Goal: Task Accomplishment & Management: Manage account settings

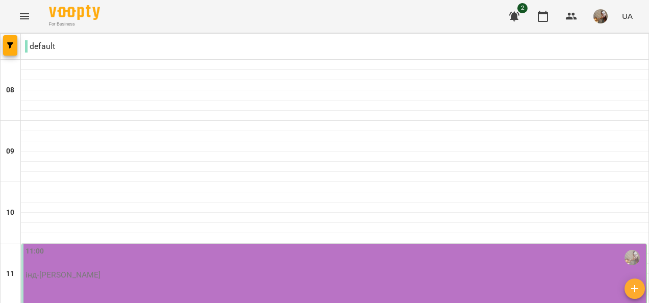
scroll to position [204, 0]
type input "**********"
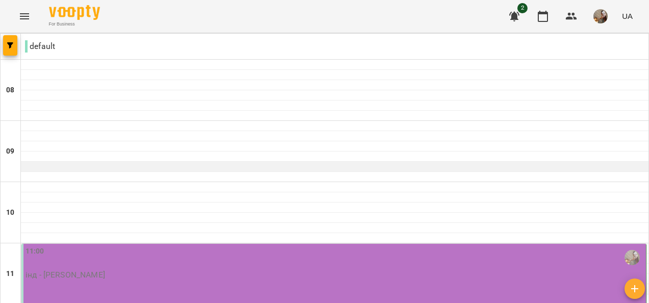
scroll to position [153, 0]
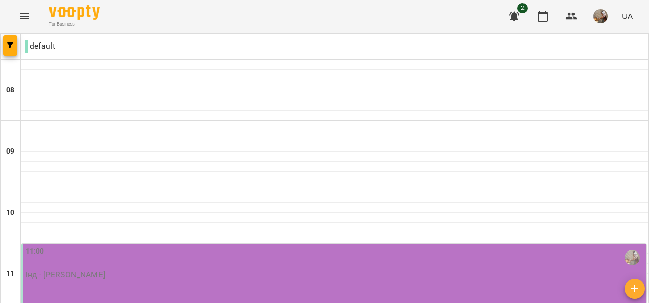
type input "**********"
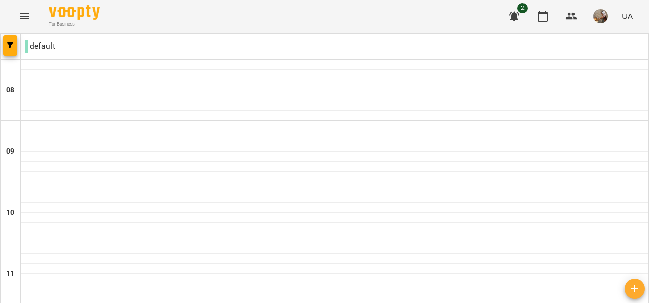
scroll to position [681, 0]
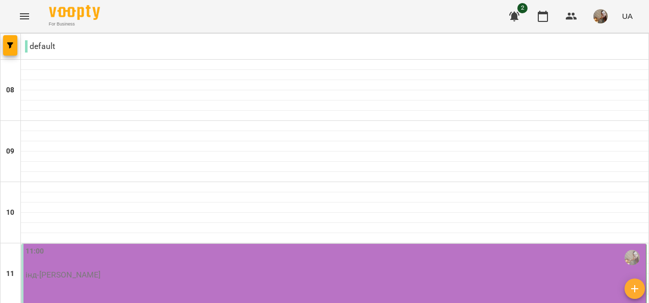
scroll to position [153, 0]
click at [137, 246] on div "11:00 інд-[PERSON_NAME]" at bounding box center [335, 263] width 618 height 34
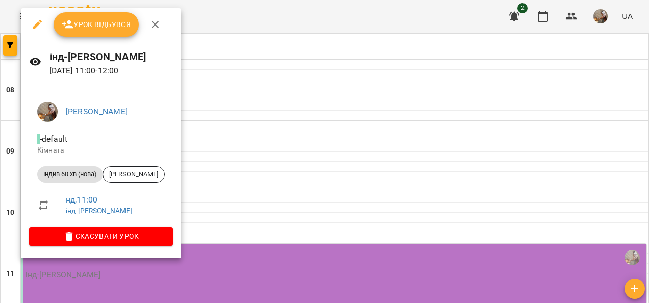
click at [103, 27] on span "Урок відбувся" at bounding box center [96, 24] width 69 height 12
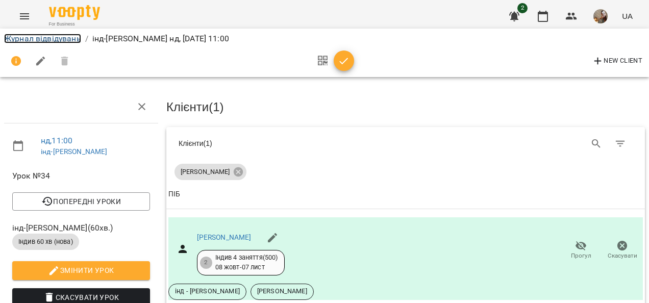
click at [71, 40] on link "Журнал відвідувань" at bounding box center [42, 39] width 77 height 10
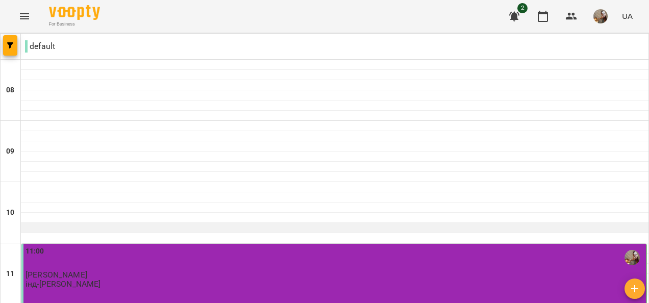
scroll to position [102, 0]
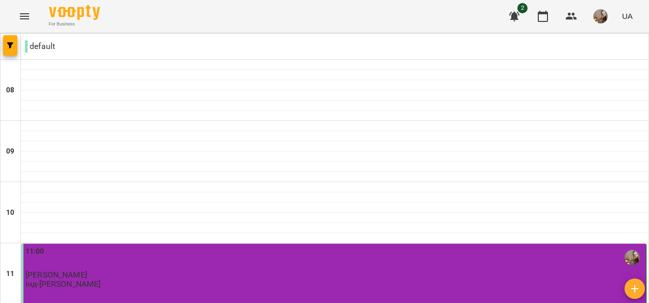
click at [104, 246] on div "11:00" at bounding box center [335, 257] width 618 height 23
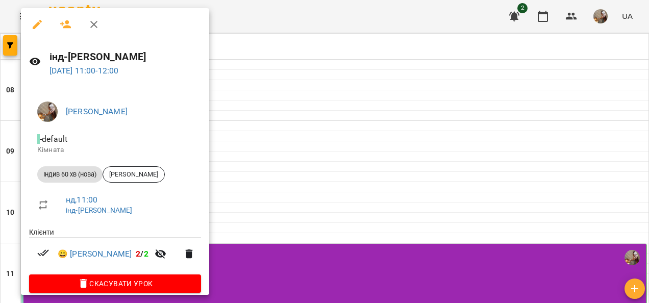
click at [294, 104] on div at bounding box center [324, 151] width 649 height 303
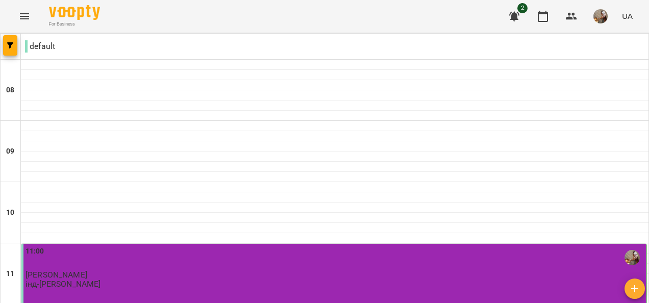
scroll to position [204, 0]
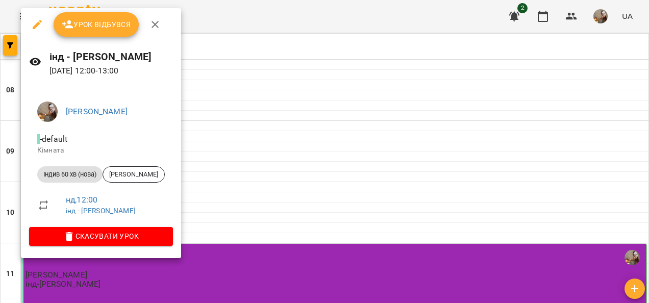
click at [105, 28] on span "Урок відбувся" at bounding box center [96, 24] width 69 height 12
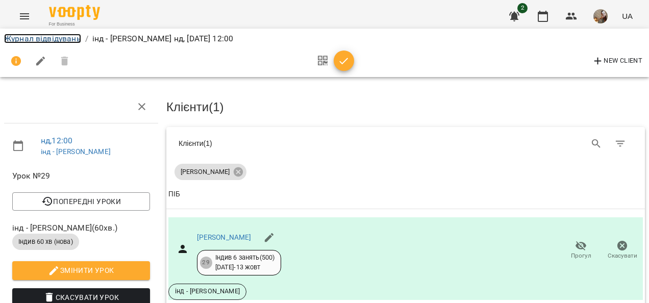
click at [74, 40] on link "Журнал відвідувань" at bounding box center [42, 39] width 77 height 10
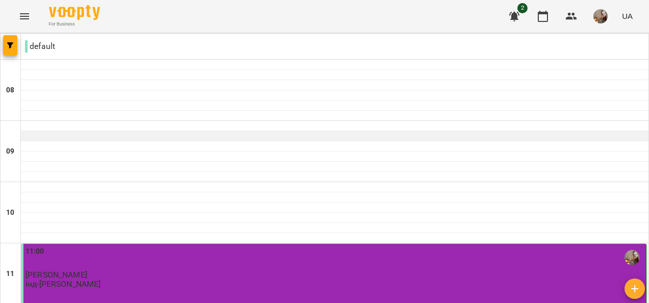
scroll to position [255, 0]
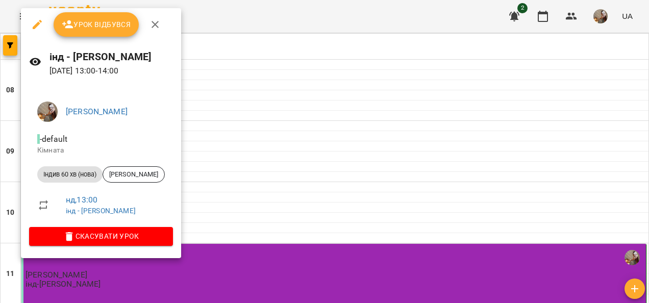
click at [106, 27] on span "Урок відбувся" at bounding box center [96, 24] width 69 height 12
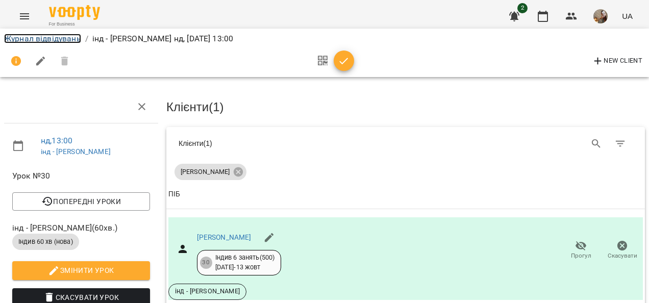
click at [67, 39] on link "Журнал відвідувань" at bounding box center [42, 39] width 77 height 10
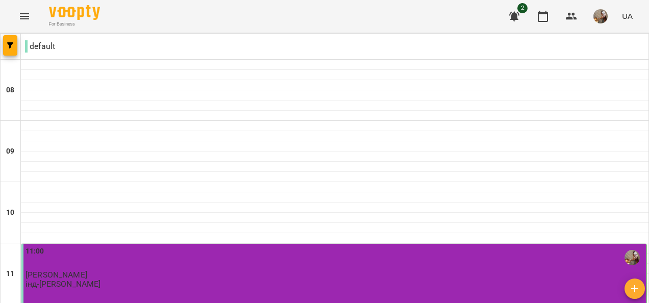
scroll to position [408, 0]
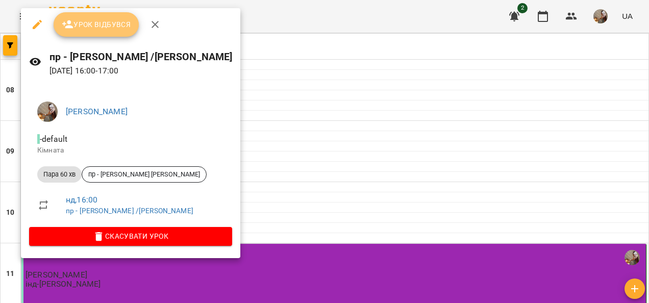
click at [98, 26] on span "Урок відбувся" at bounding box center [96, 24] width 69 height 12
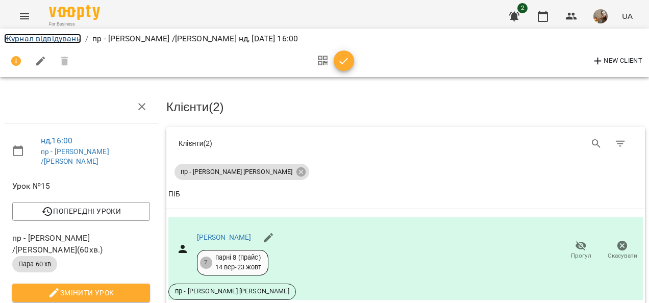
click at [72, 38] on link "Журнал відвідувань" at bounding box center [42, 39] width 77 height 10
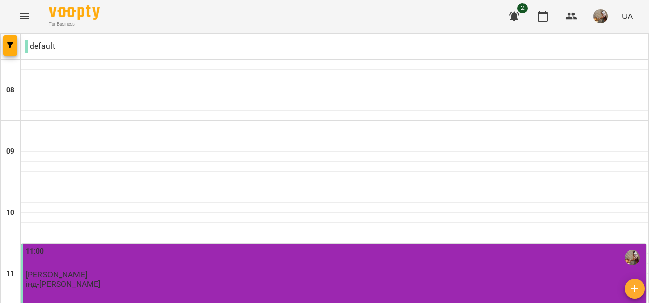
scroll to position [408, 0]
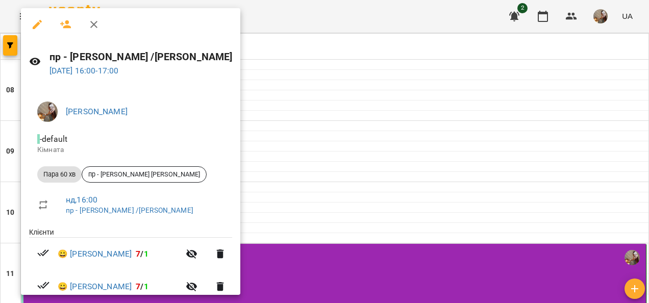
click at [283, 96] on div at bounding box center [324, 151] width 649 height 303
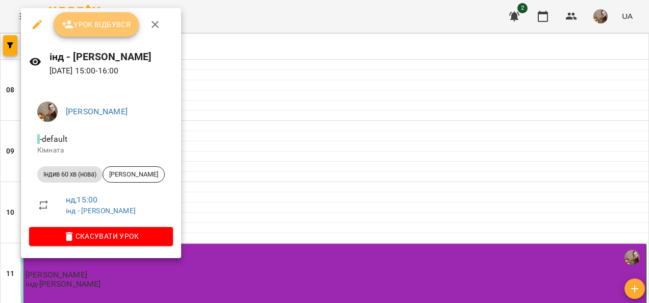
click at [114, 17] on button "Урок відбувся" at bounding box center [97, 24] width 86 height 24
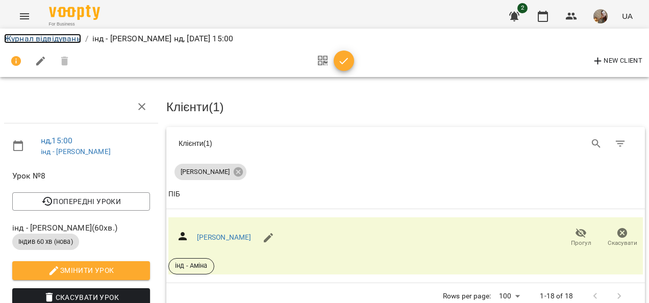
click at [69, 36] on link "Журнал відвідувань" at bounding box center [42, 39] width 77 height 10
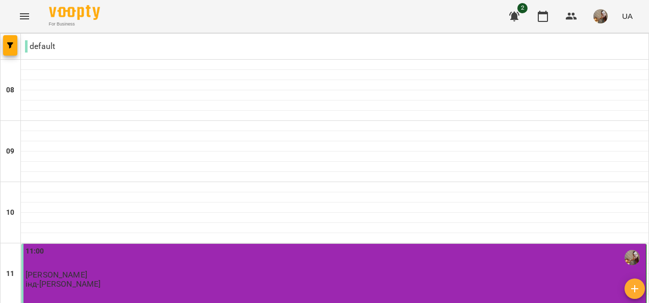
scroll to position [408, 0]
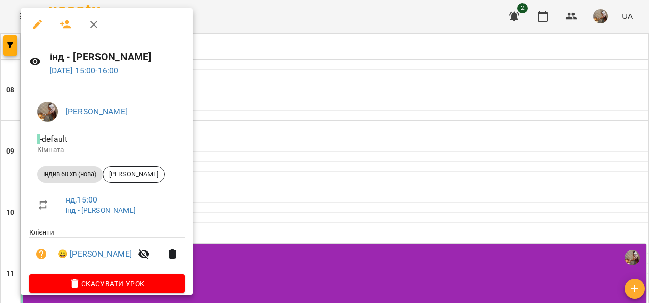
click at [286, 123] on div at bounding box center [324, 151] width 649 height 303
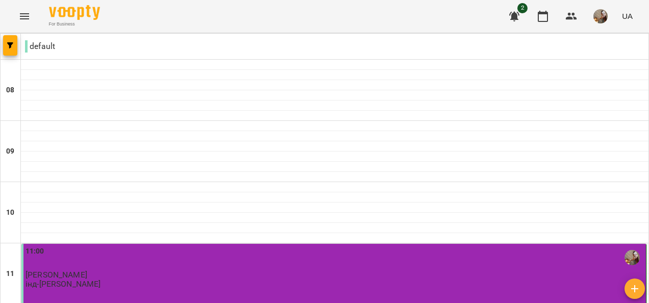
scroll to position [510, 0]
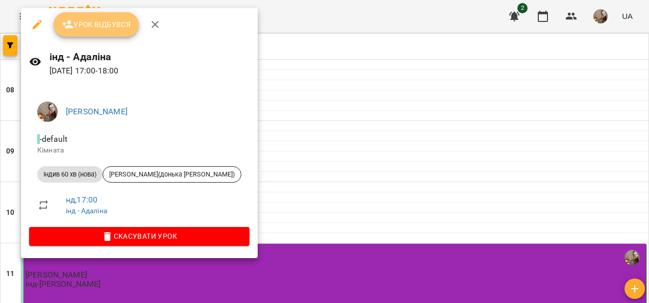
click at [91, 21] on span "Урок відбувся" at bounding box center [96, 24] width 69 height 12
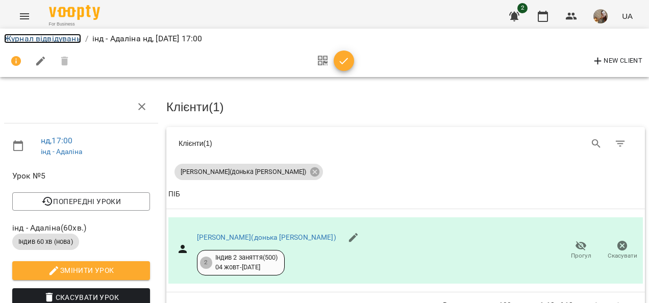
click at [74, 36] on link "Журнал відвідувань" at bounding box center [42, 39] width 77 height 10
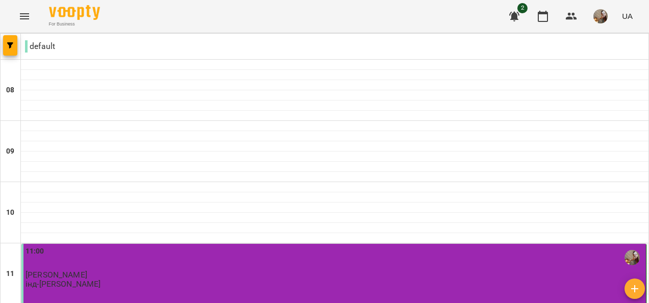
scroll to position [510, 0]
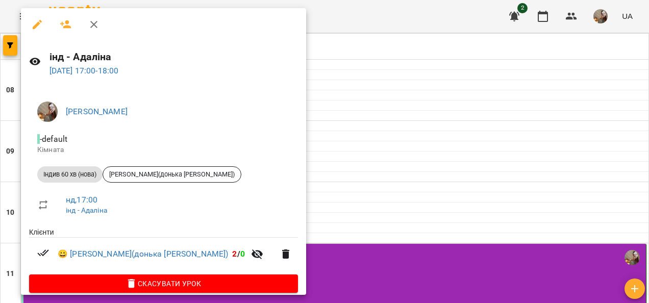
click at [326, 181] on div at bounding box center [324, 151] width 649 height 303
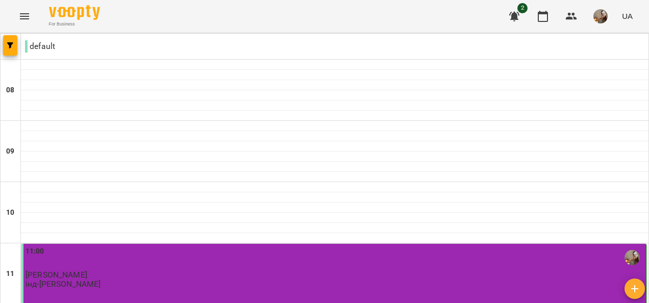
scroll to position [681, 0]
type input "**********"
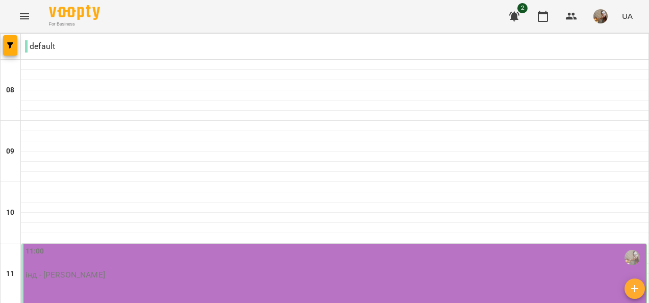
type input "**********"
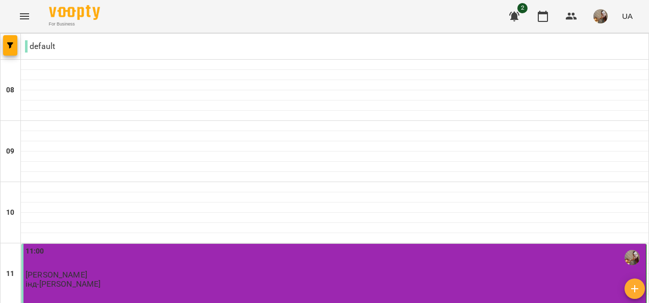
scroll to position [561, 0]
type input "**********"
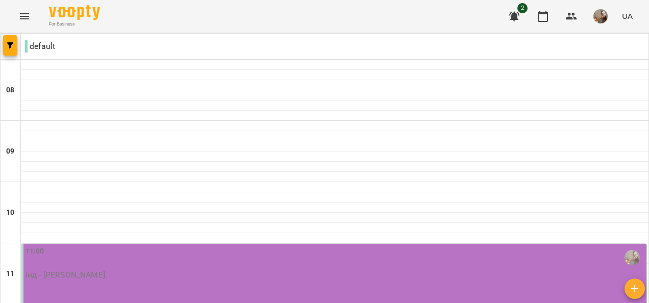
scroll to position [153, 0]
click at [111, 246] on div "11:00" at bounding box center [335, 257] width 618 height 23
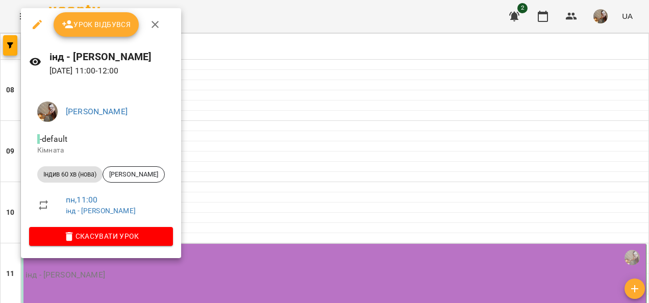
click at [120, 21] on span "Урок відбувся" at bounding box center [96, 24] width 69 height 12
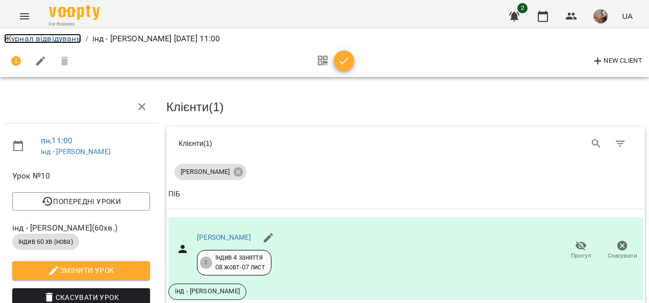
click at [49, 41] on link "Журнал відвідувань" at bounding box center [42, 39] width 77 height 10
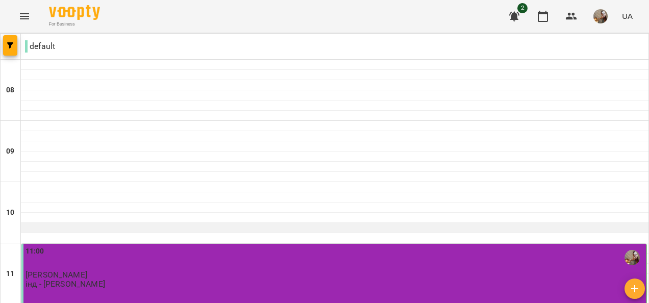
scroll to position [102, 0]
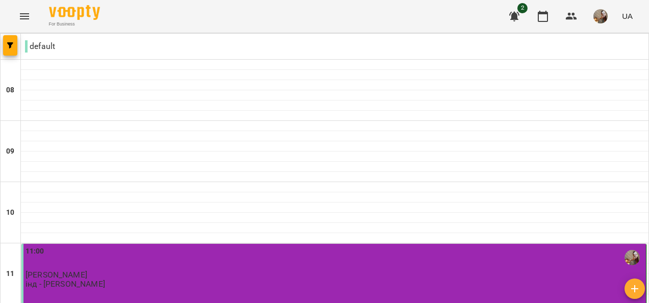
click at [116, 246] on div "11:00" at bounding box center [335, 257] width 618 height 23
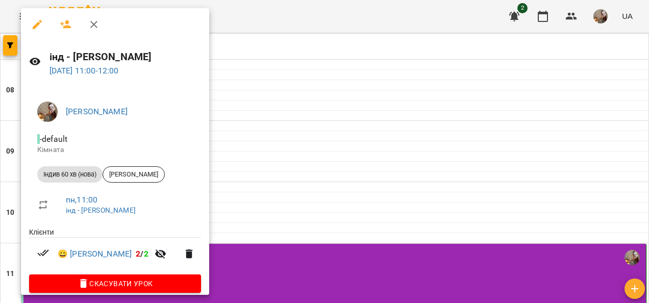
click at [335, 131] on div at bounding box center [324, 151] width 649 height 303
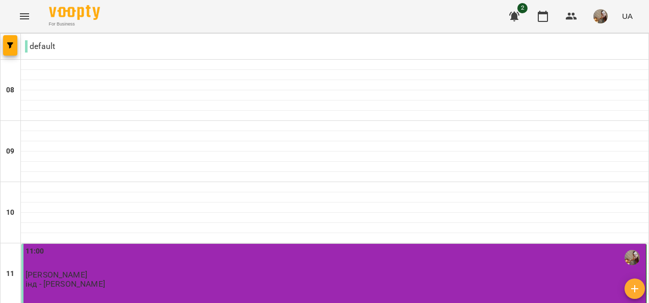
scroll to position [204, 0]
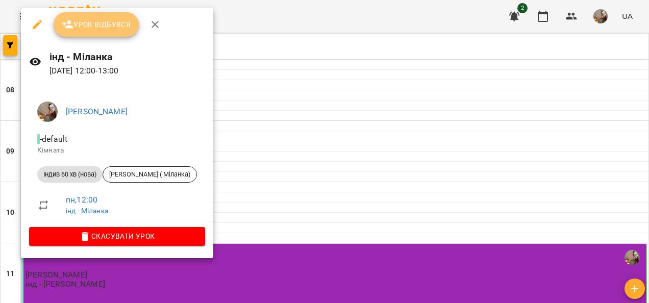
click at [120, 29] on span "Урок відбувся" at bounding box center [96, 24] width 69 height 12
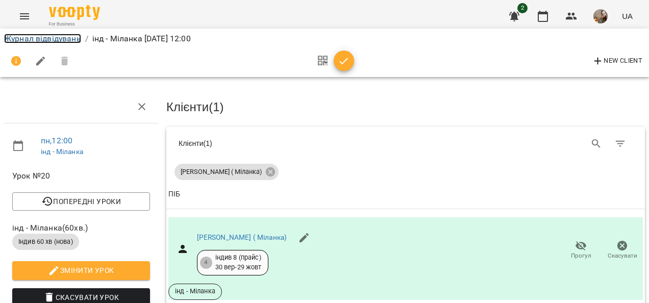
click at [67, 39] on link "Журнал відвідувань" at bounding box center [42, 39] width 77 height 10
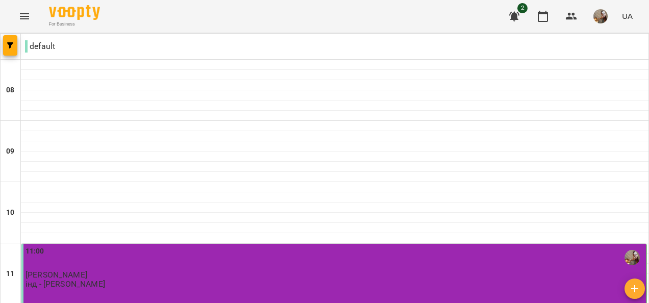
scroll to position [681, 0]
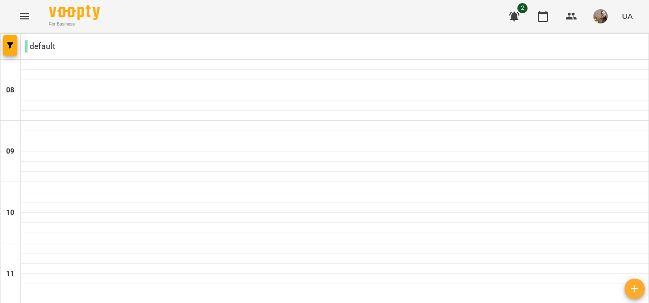
scroll to position [255, 0]
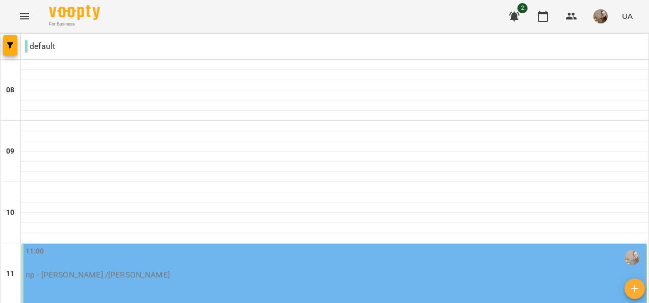
scroll to position [681, 0]
